Goal: Information Seeking & Learning: Learn about a topic

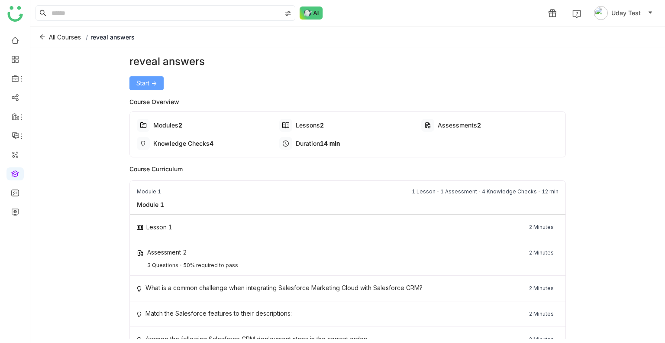
click at [147, 78] on span "Start ->" at bounding box center [146, 83] width 20 height 10
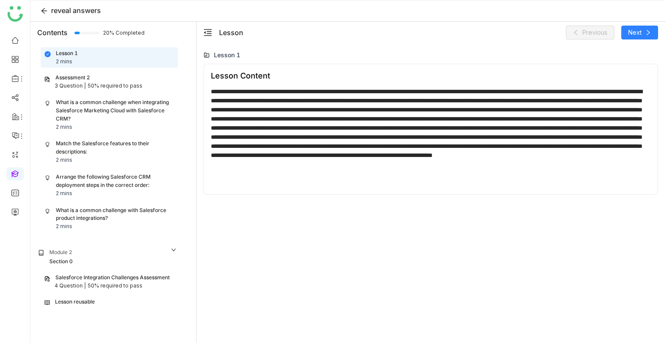
scroll to position [25, 0]
click at [98, 298] on div "Lesson reusable" at bounding box center [110, 302] width 130 height 8
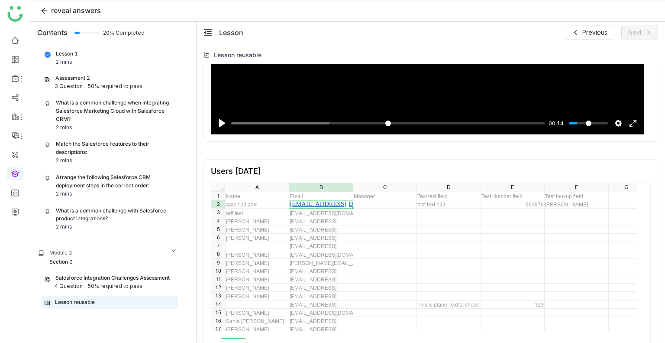
scroll to position [617, 0]
click at [331, 227] on div "[EMAIL_ADDRESS]" at bounding box center [321, 229] width 62 height 6
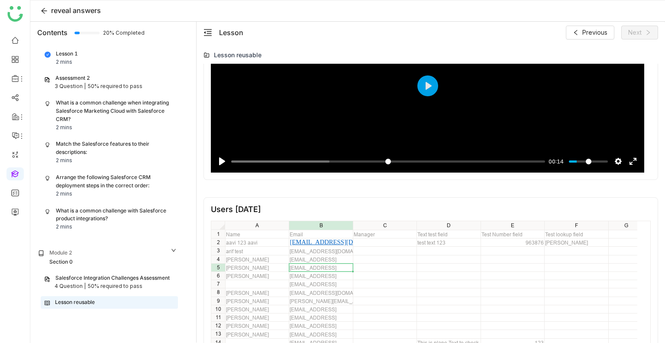
scroll to position [637, 0]
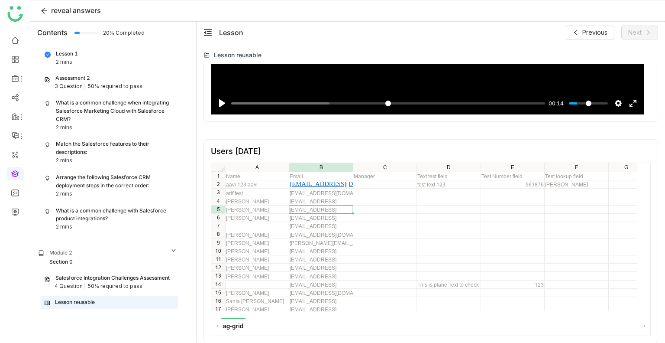
click at [113, 272] on div "Salesforce Integration Challenges Assessment 4 Question | 50% required to pass" at bounding box center [109, 282] width 137 height 20
